Goal: Feedback & Contribution: Leave review/rating

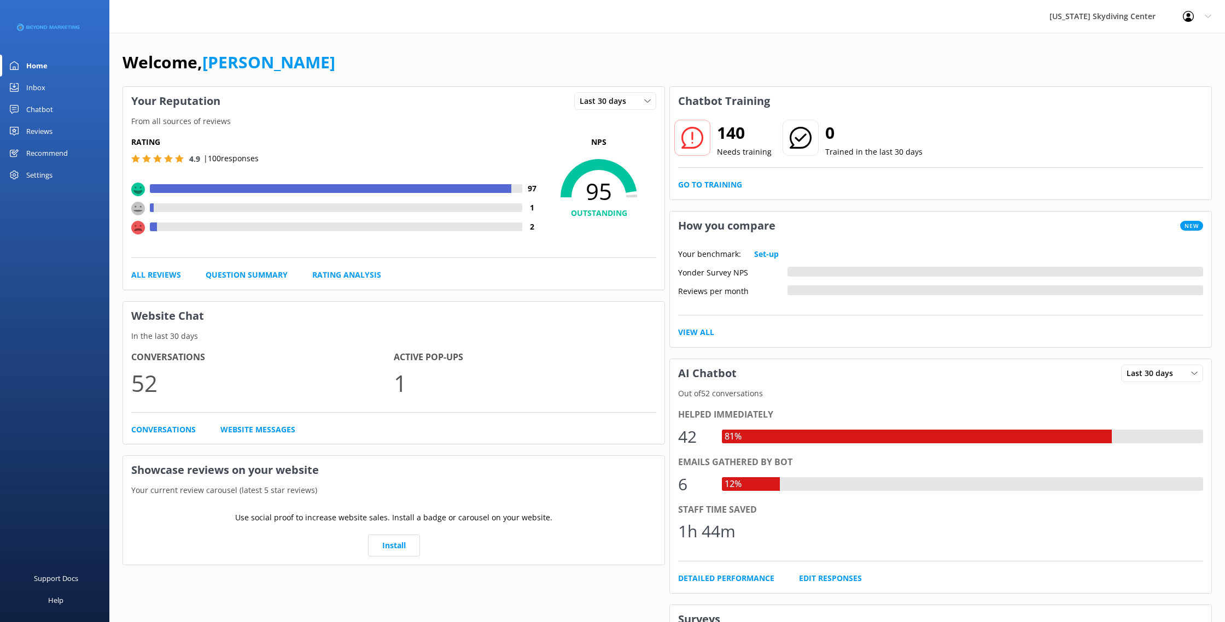
click at [49, 128] on div "Reviews" at bounding box center [39, 131] width 26 height 22
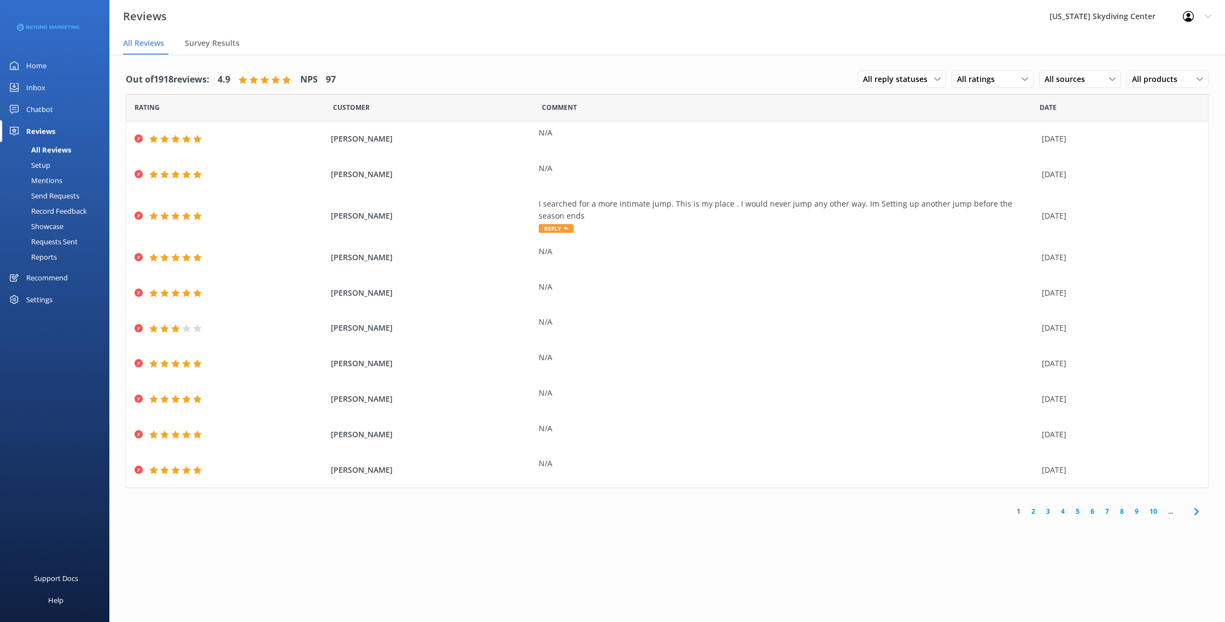
click at [57, 197] on div "Send Requests" at bounding box center [43, 195] width 73 height 15
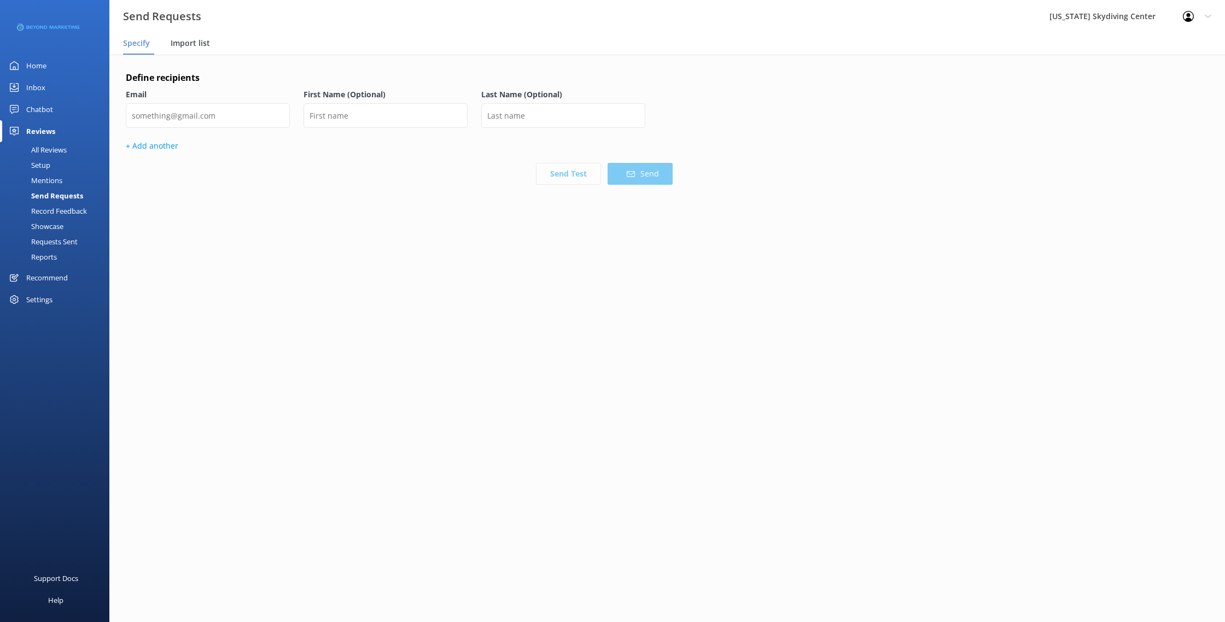
click at [189, 42] on span "Import list" at bounding box center [190, 43] width 39 height 11
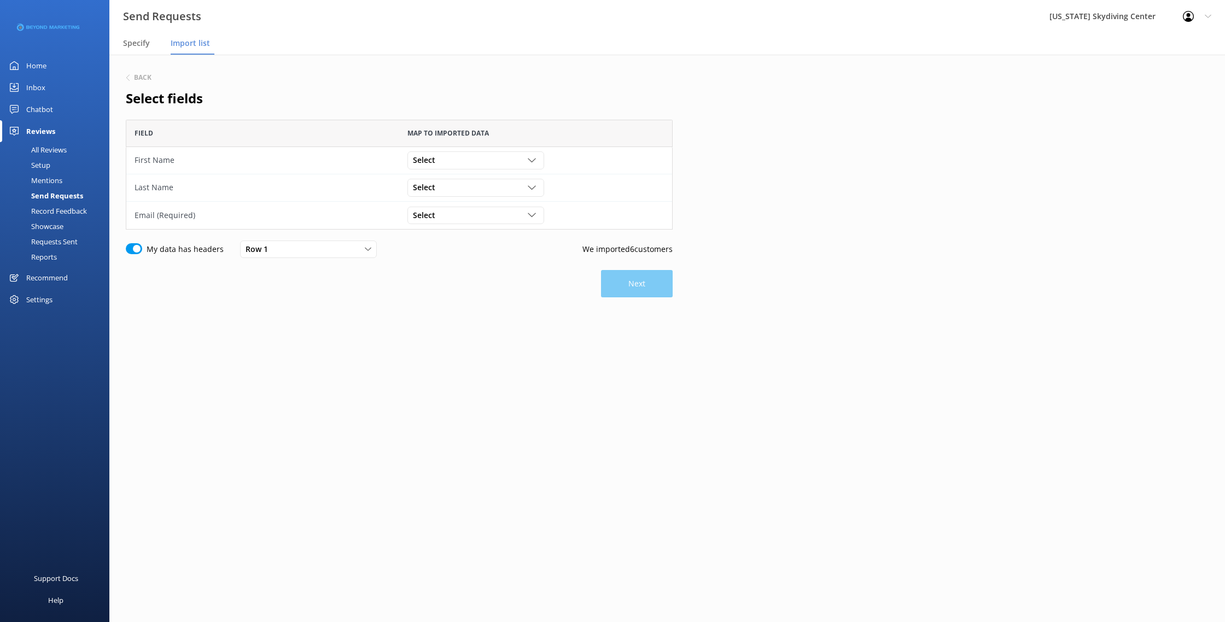
scroll to position [110, 547]
click at [454, 164] on div "Select" at bounding box center [475, 160] width 131 height 12
click at [453, 211] on link "First Name" at bounding box center [475, 205] width 135 height 22
click at [444, 194] on div "Select Customer Id First Name Last Name Email Gender Age Weight Day of birth Ad…" at bounding box center [475, 187] width 137 height 17
click at [454, 252] on link "Last Name" at bounding box center [475, 254] width 135 height 22
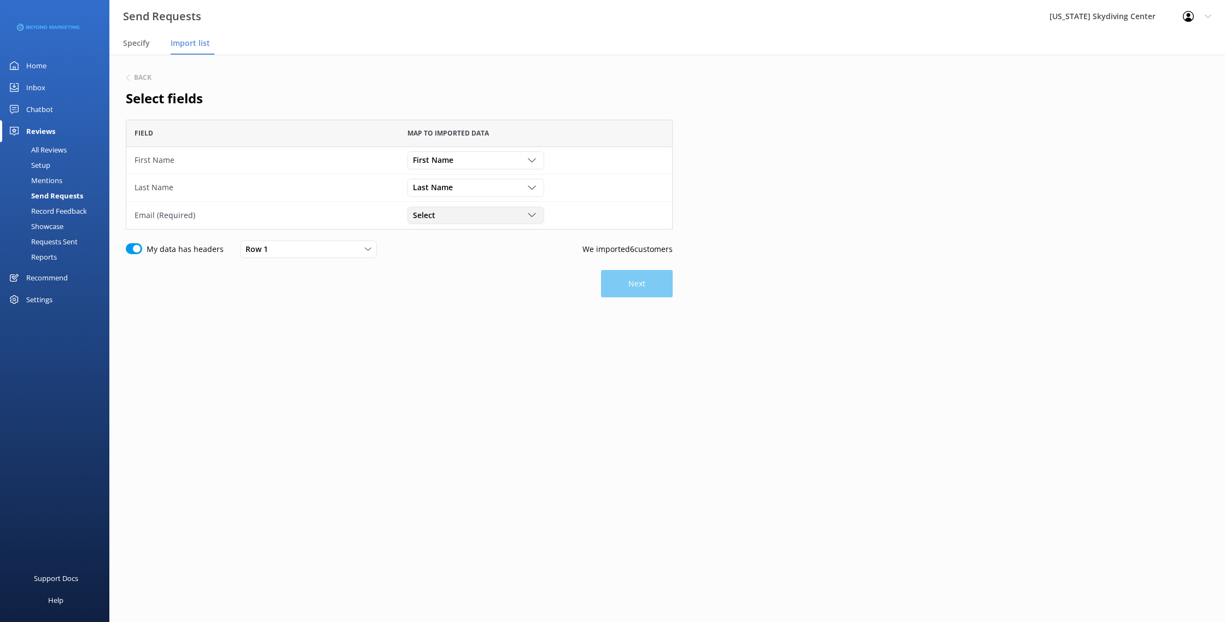
click at [452, 220] on div "Select" at bounding box center [475, 215] width 131 height 12
click at [455, 300] on link "Email" at bounding box center [475, 304] width 135 height 22
click at [642, 282] on button "Next" at bounding box center [637, 283] width 72 height 27
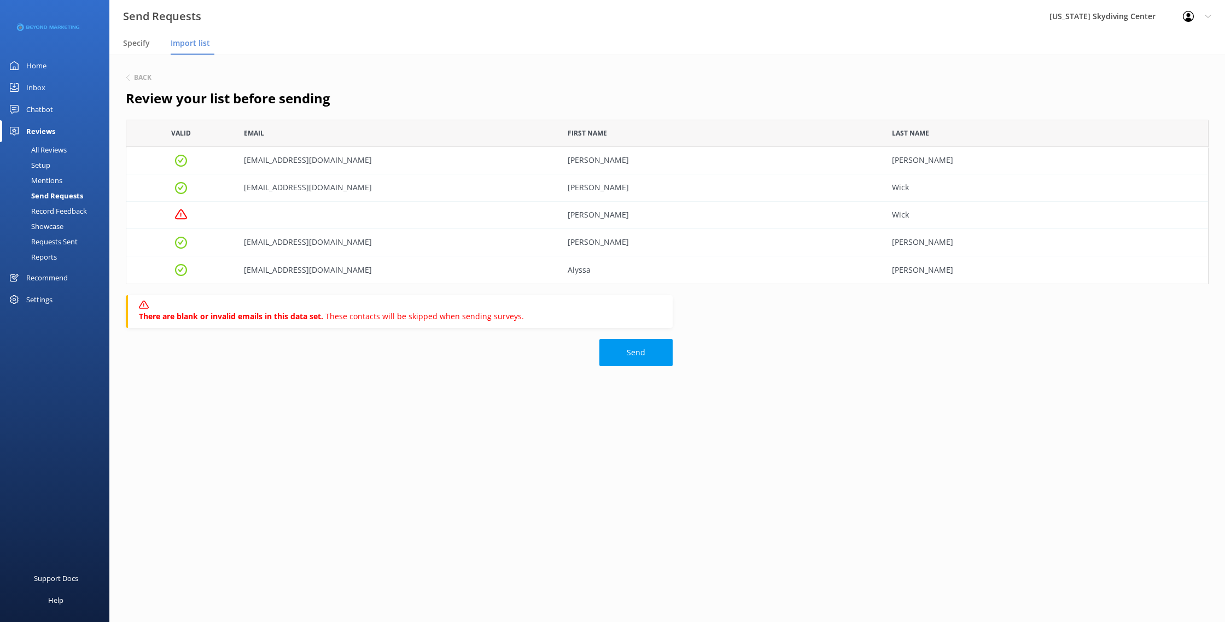
scroll to position [165, 1083]
click at [630, 364] on button "Send" at bounding box center [635, 352] width 73 height 27
